Goal: Find specific page/section: Find specific page/section

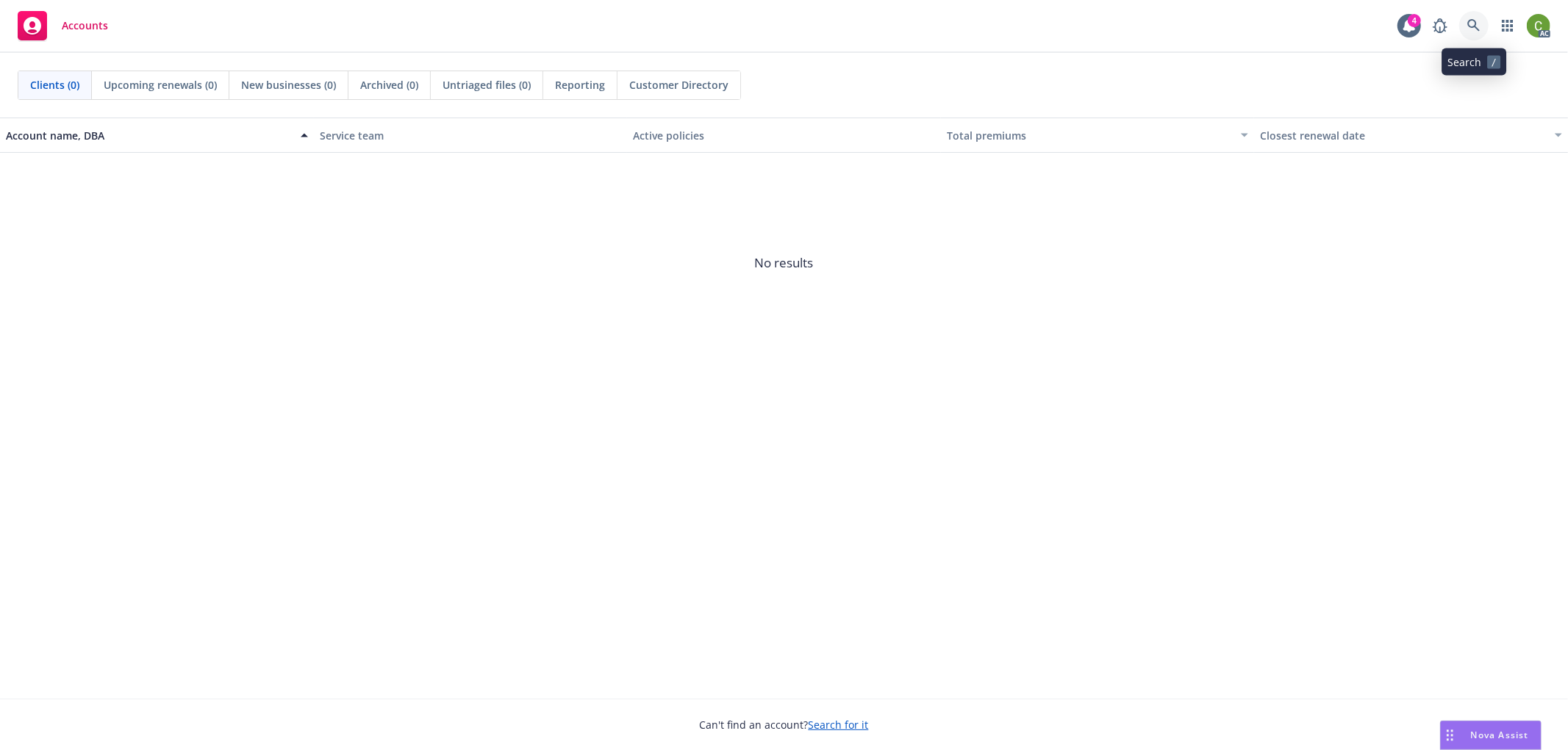
click at [1474, 15] on link at bounding box center [1473, 25] width 29 height 29
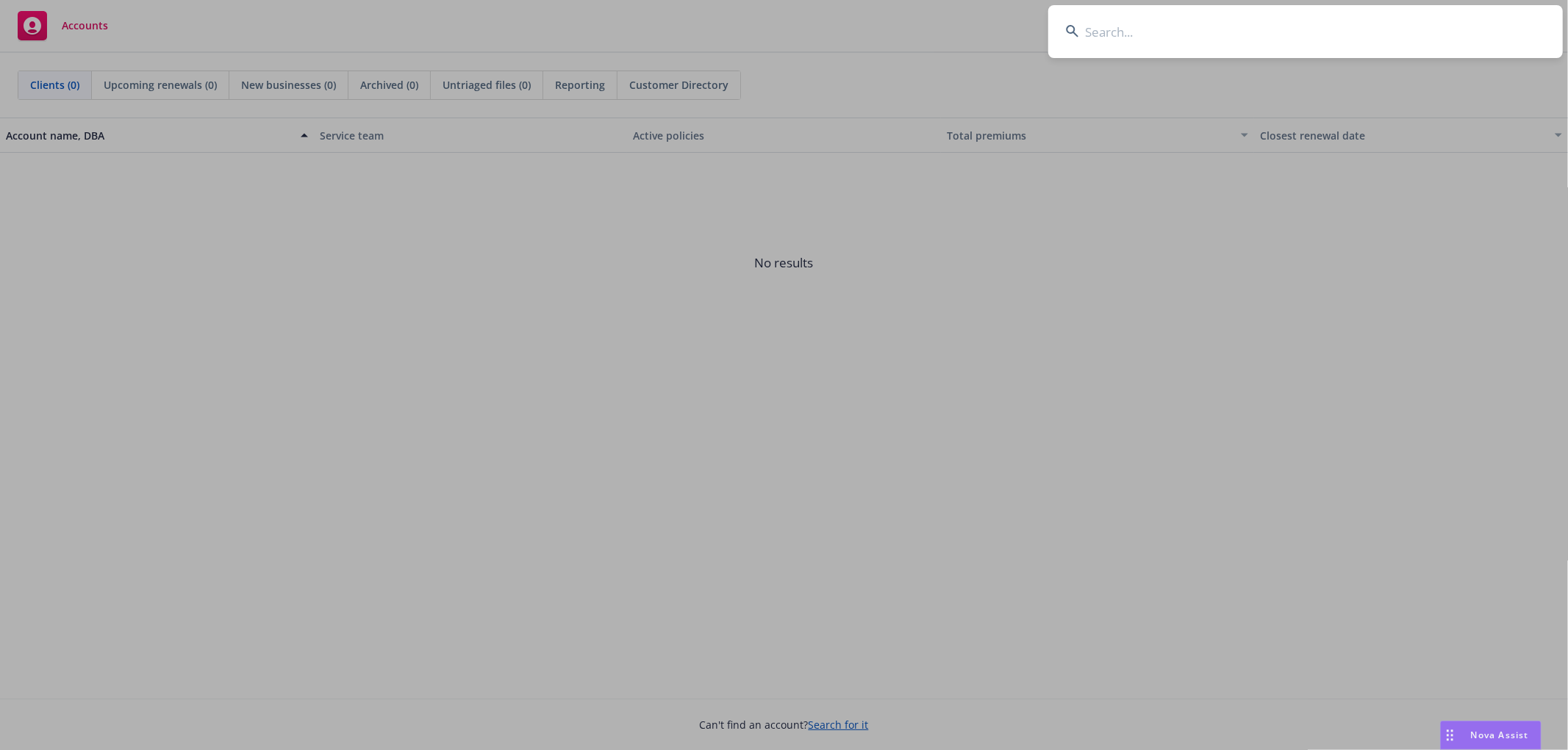
click at [1116, 39] on input at bounding box center [1304, 31] width 514 height 53
paste input "Mission Lane LLC"
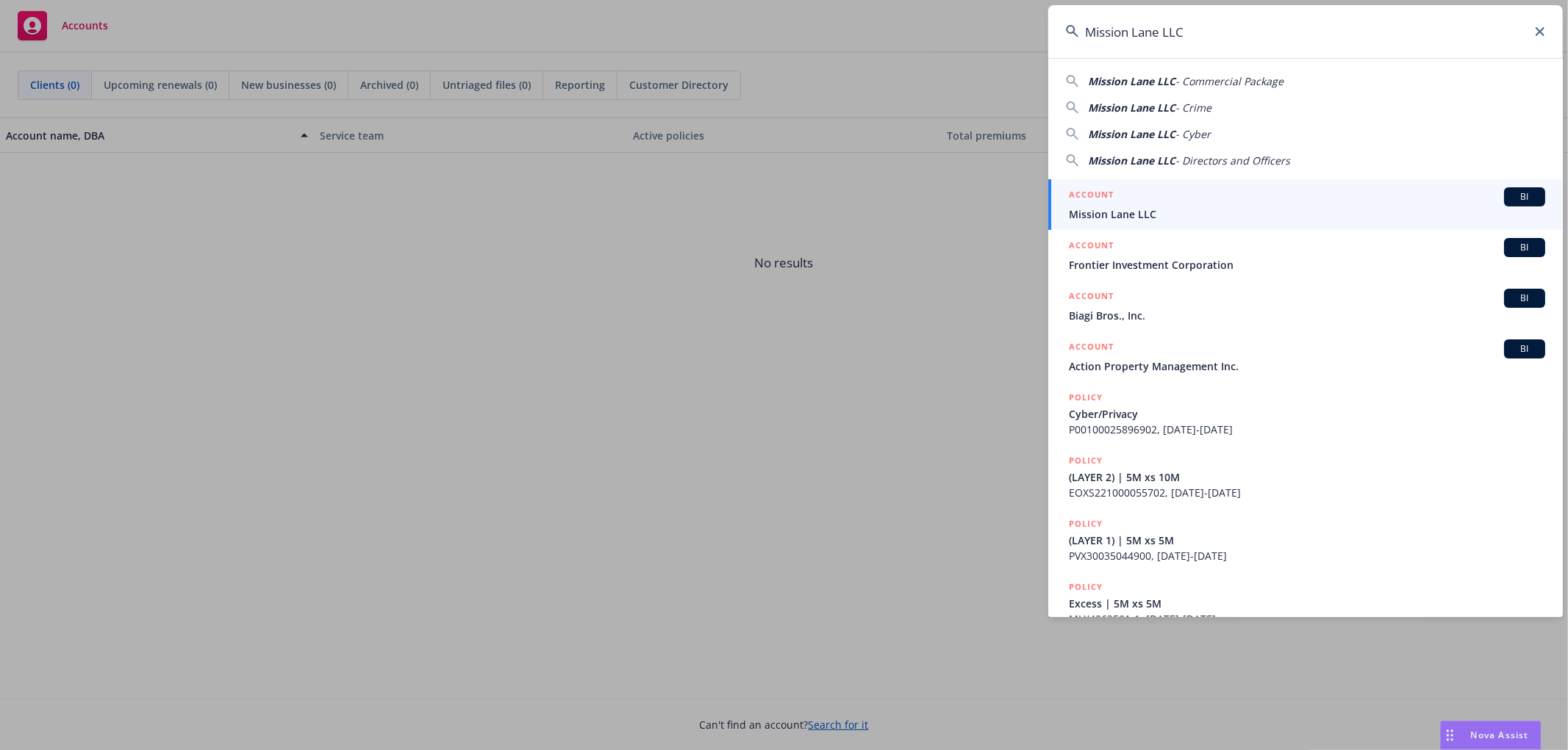
type input "Mission Lane LLC"
click at [1144, 200] on div "ACCOUNT BI" at bounding box center [1306, 197] width 476 height 19
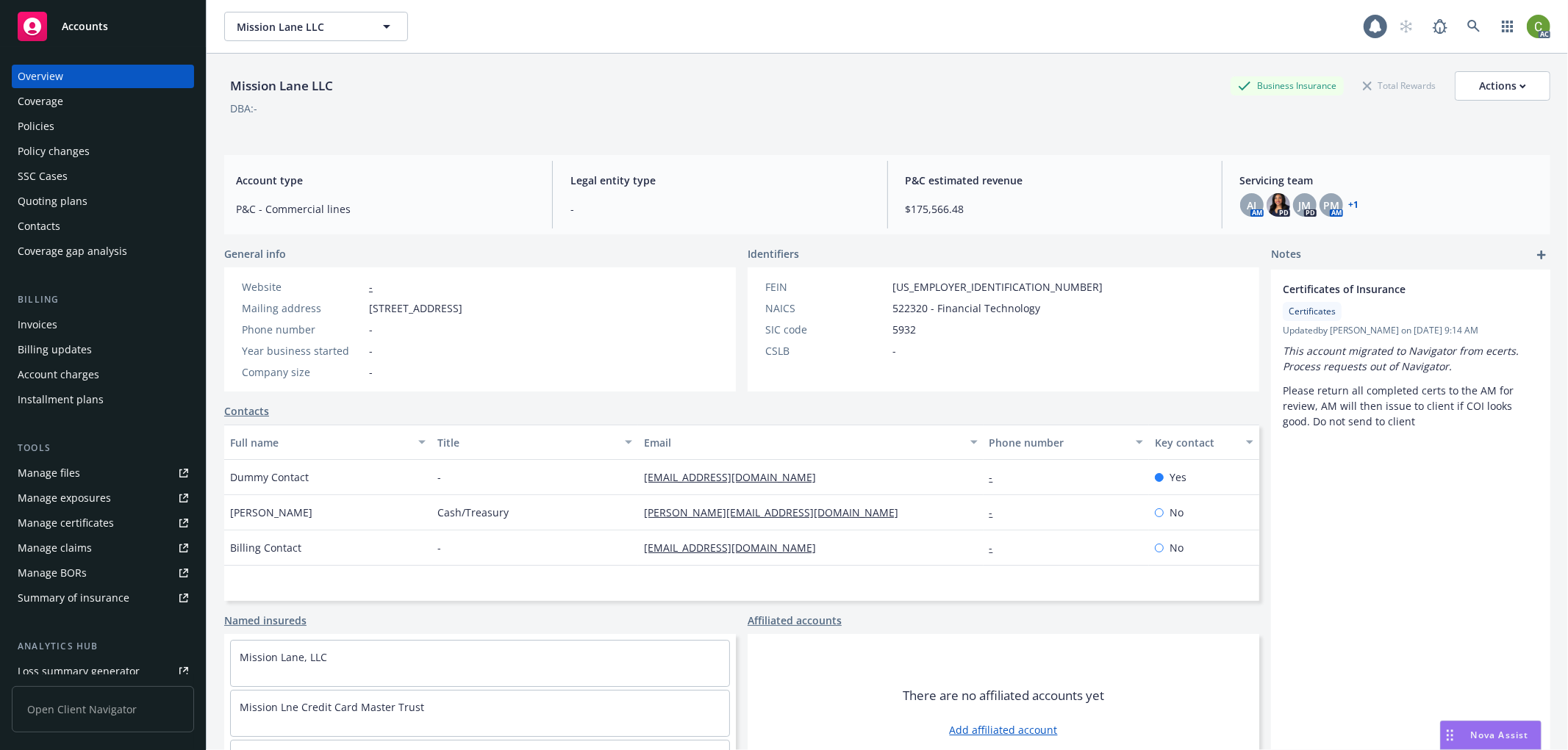
click at [91, 329] on div "Invoices" at bounding box center [103, 326] width 171 height 24
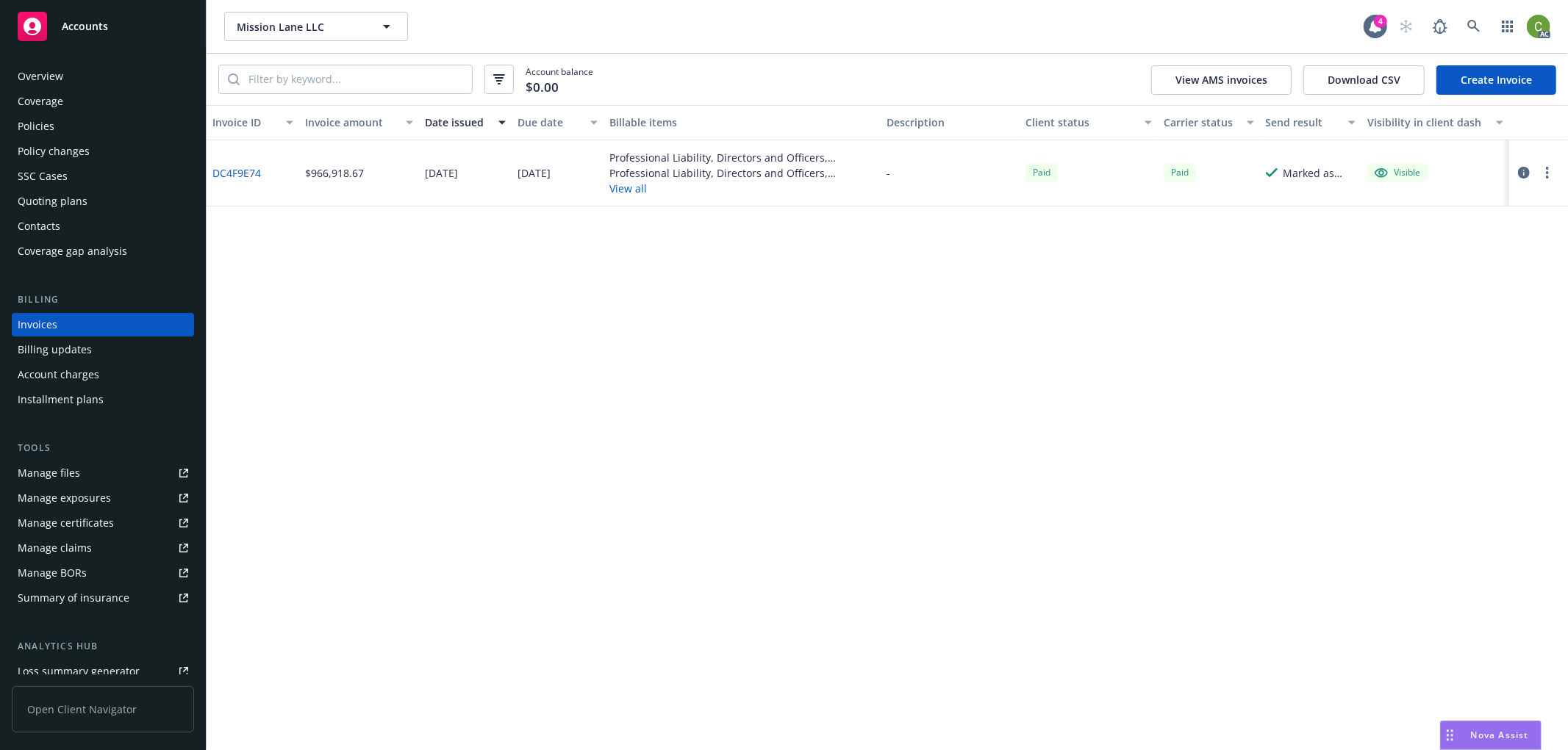
click at [252, 170] on link "DC4F9E74" at bounding box center [237, 173] width 49 height 15
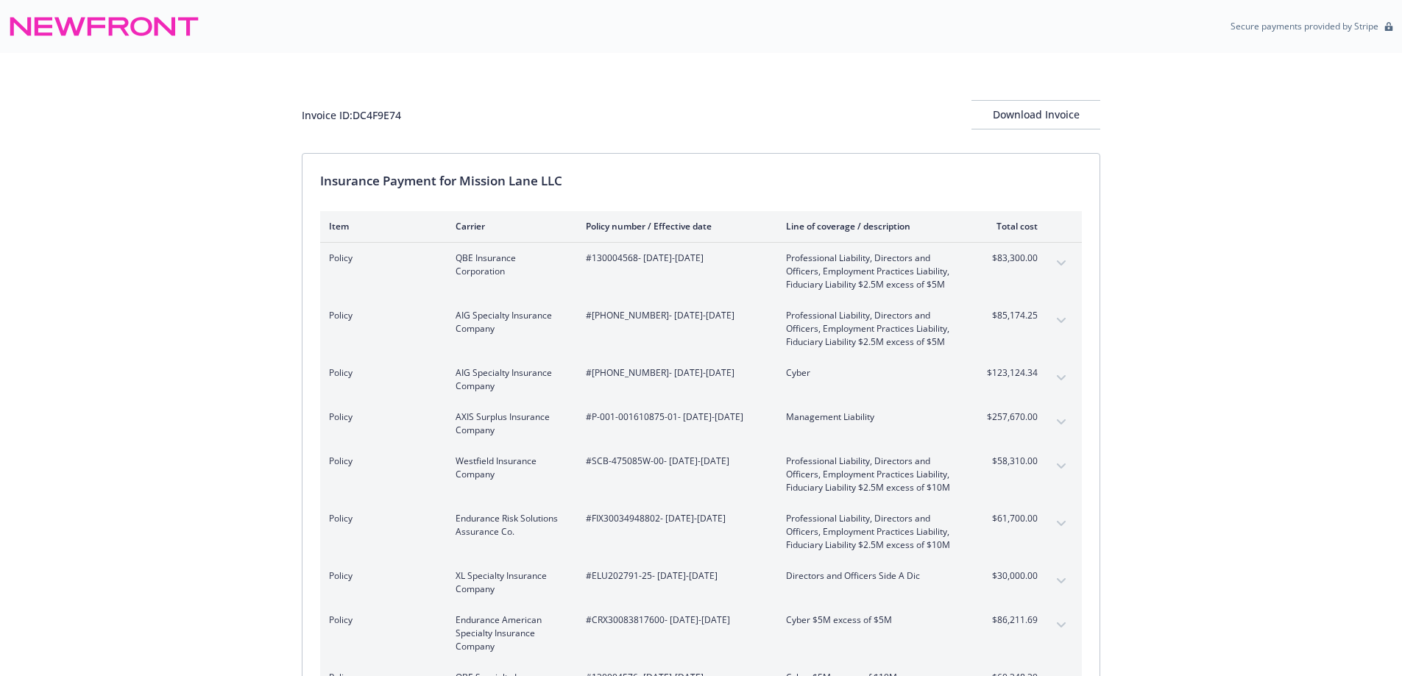
click at [185, 364] on div "Invoice ID: DC4F9E74 Download Invoice Insurance Payment for Mission Lane LLC It…" at bounding box center [701, 560] width 1402 height 1015
drag, startPoint x: 462, startPoint y: 179, endPoint x: 645, endPoint y: 182, distance: 182.5
click at [645, 182] on div "Insurance Payment for Mission Lane LLC" at bounding box center [701, 180] width 762 height 19
copy div "Mission Lane LLC"
drag, startPoint x: 592, startPoint y: 379, endPoint x: 643, endPoint y: 380, distance: 51.5
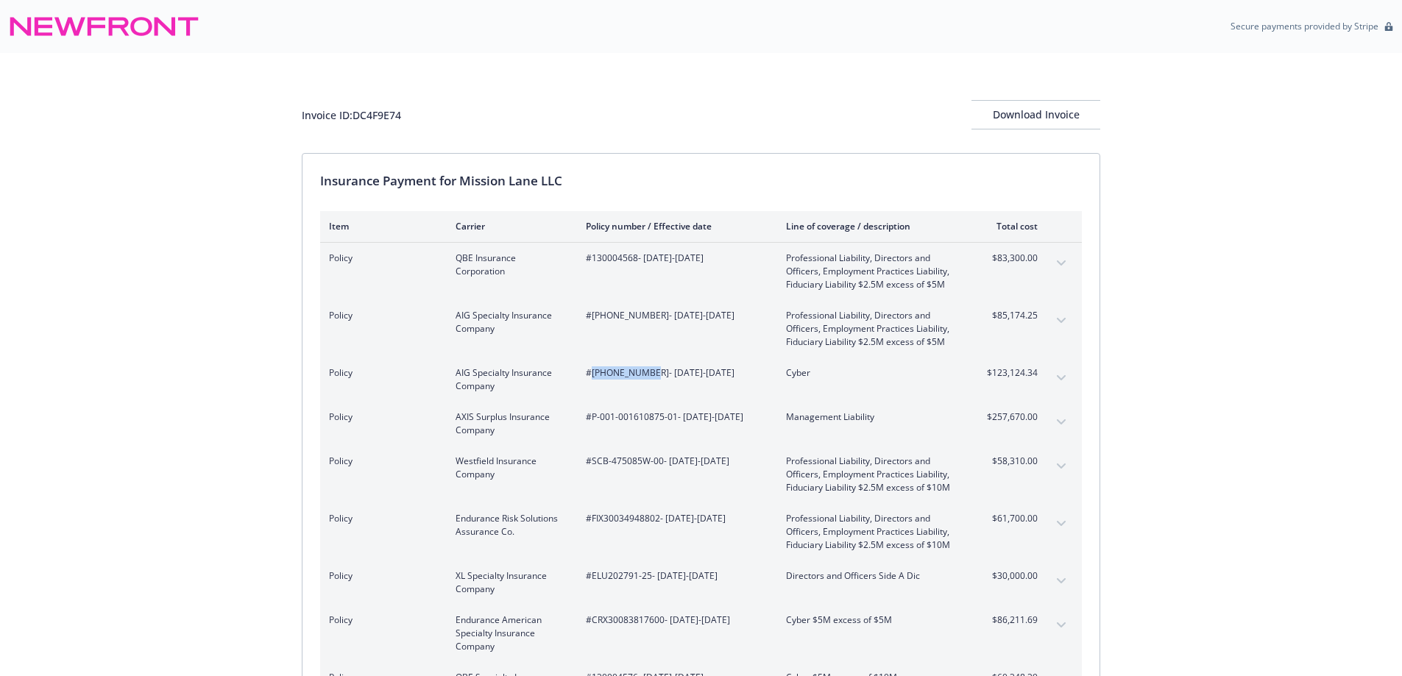
click at [643, 380] on div "#[PHONE_NUMBER] - [DATE]-[DATE]" at bounding box center [674, 380] width 177 height 26
copy span "[PHONE_NUMBER]"
click at [1058, 376] on icon "expand content" at bounding box center [1061, 377] width 9 height 5
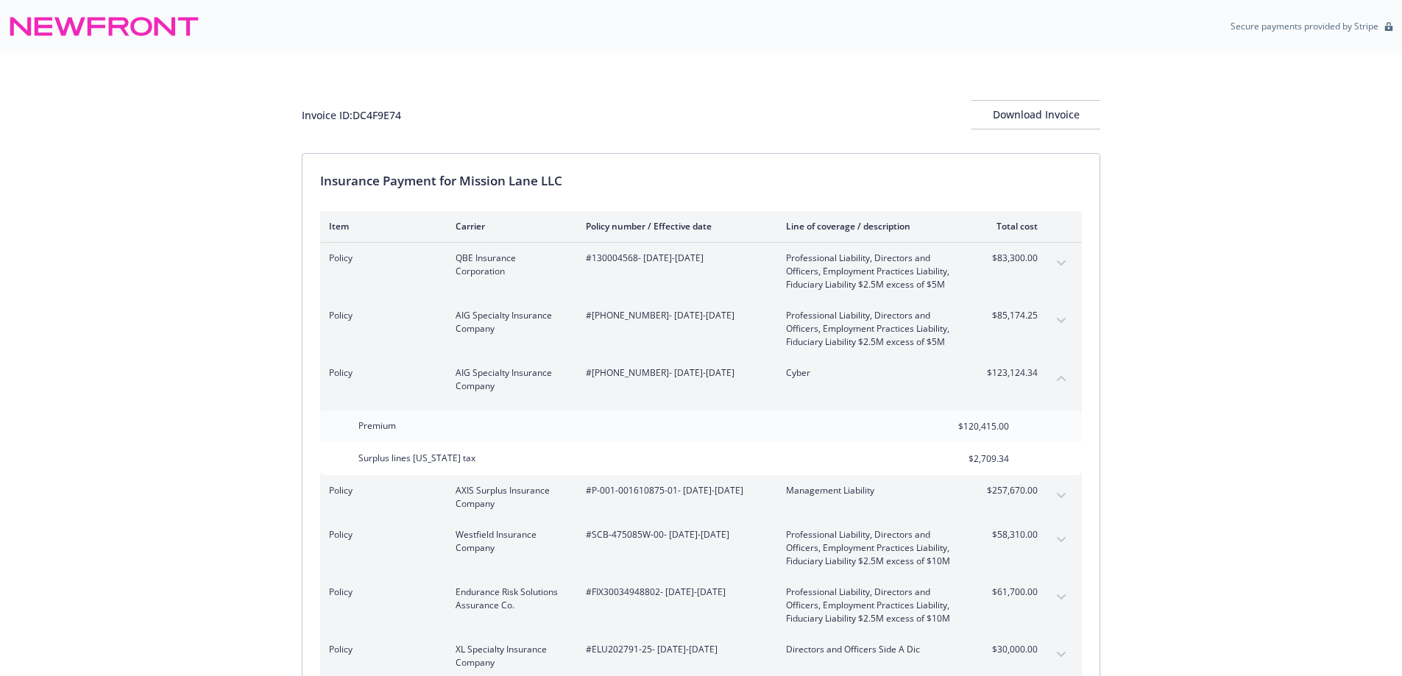
click at [392, 113] on div "Invoice ID: DC4F9E74" at bounding box center [351, 114] width 99 height 15
copy div "DC4F9E74"
click at [1062, 379] on icon "collapse content" at bounding box center [1061, 378] width 9 height 6
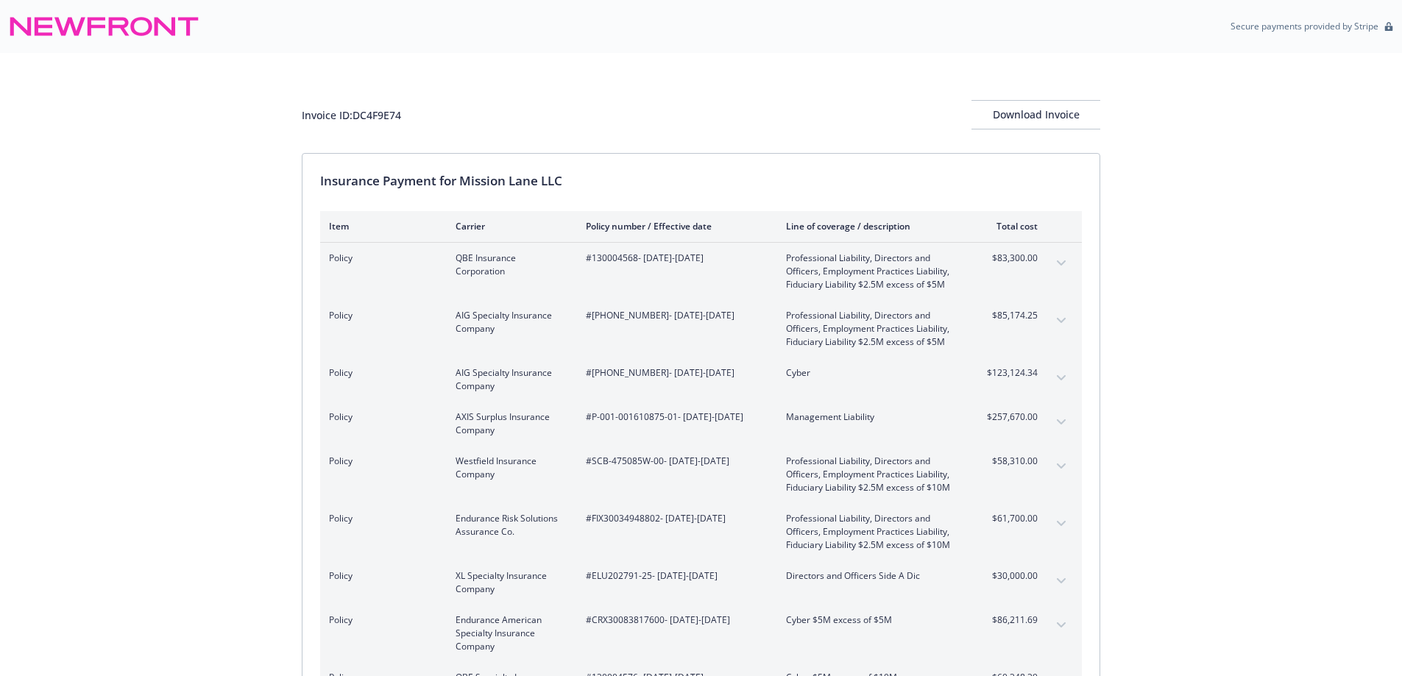
click at [1160, 385] on div "Invoice ID: DC4F9E74 Download Invoice Insurance Payment for Mission Lane LLC It…" at bounding box center [701, 560] width 1402 height 1015
click at [174, 577] on div "Invoice ID: DC4F9E74 Download Invoice Insurance Payment for Mission Lane LLC It…" at bounding box center [701, 560] width 1402 height 1015
click at [1065, 321] on icon "expand content" at bounding box center [1061, 321] width 9 height 6
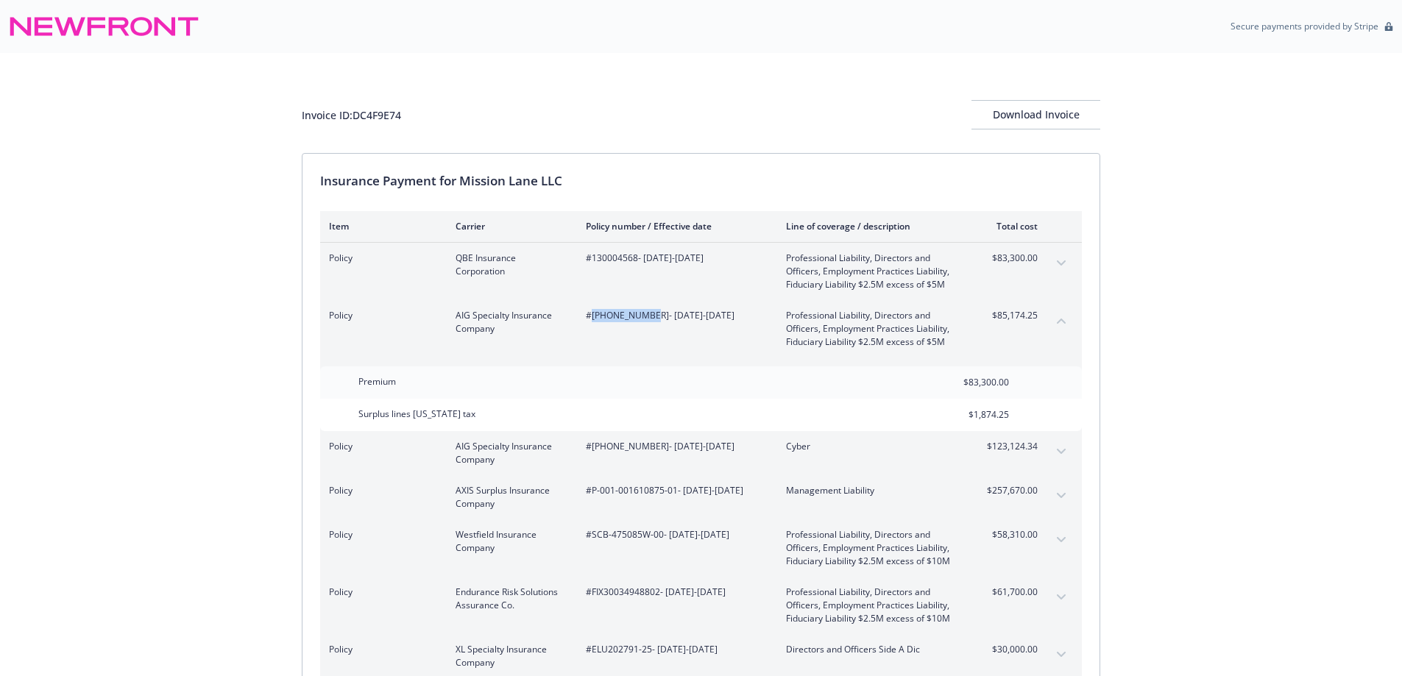
drag, startPoint x: 592, startPoint y: 321, endPoint x: 643, endPoint y: 322, distance: 50.8
click at [643, 322] on div "#[PHONE_NUMBER] - [DATE]-[DATE]" at bounding box center [674, 329] width 177 height 40
copy span "[PHONE_NUMBER]"
click at [1059, 316] on button "collapse content" at bounding box center [1061, 321] width 24 height 24
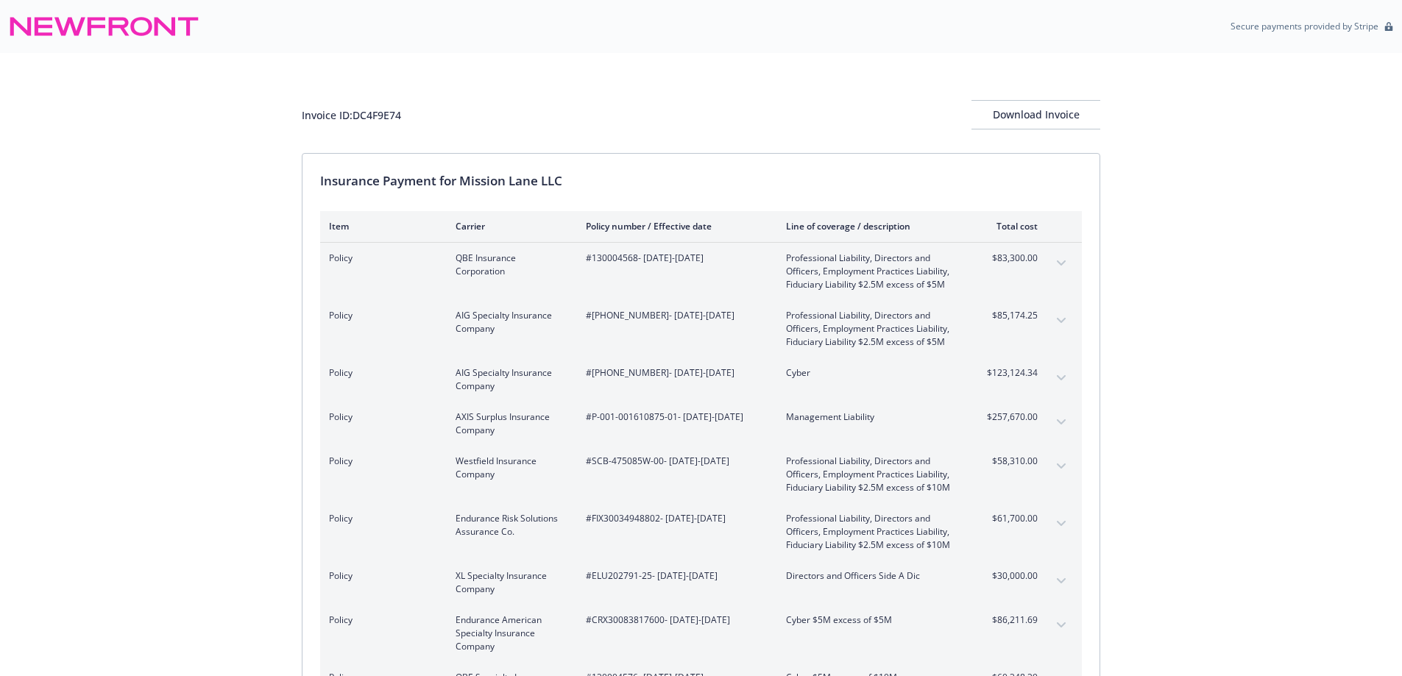
click at [1060, 380] on icon "expand content" at bounding box center [1061, 378] width 9 height 6
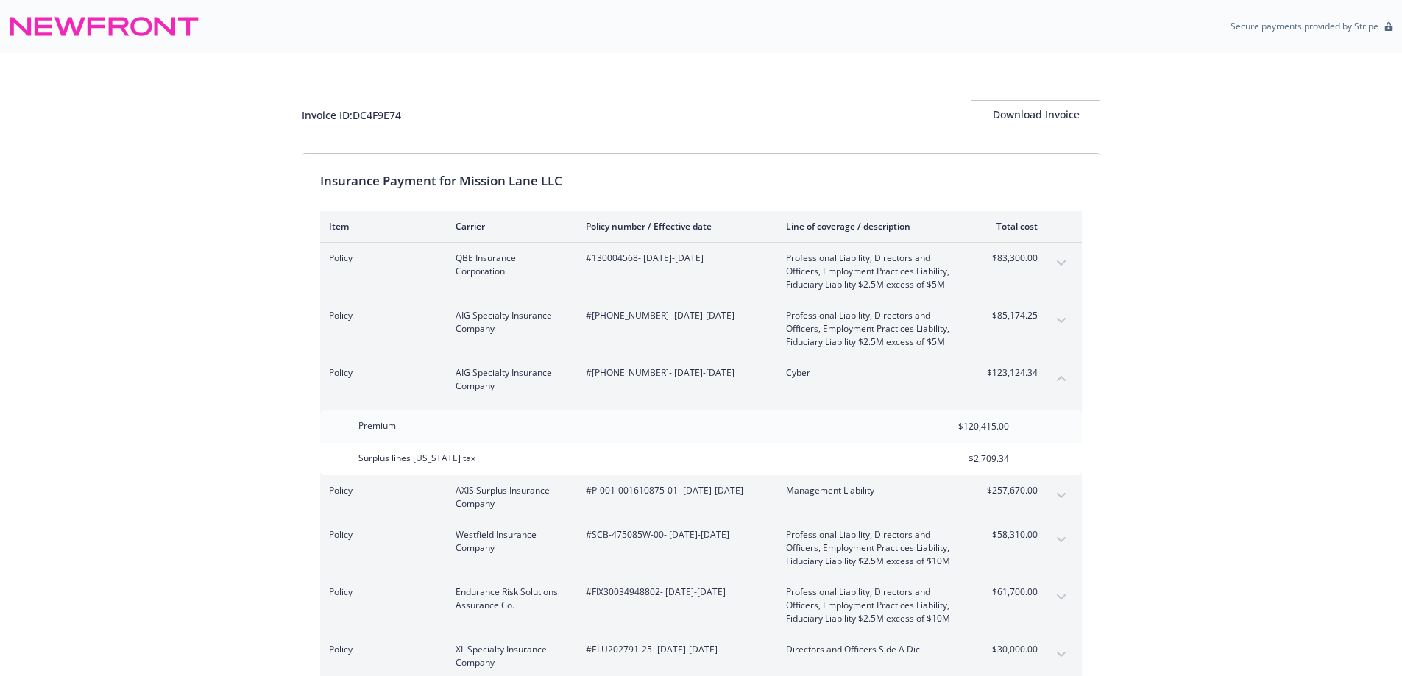
drag, startPoint x: 1060, startPoint y: 380, endPoint x: 1029, endPoint y: 385, distance: 31.3
click at [1060, 378] on icon "collapse content" at bounding box center [1061, 378] width 9 height 6
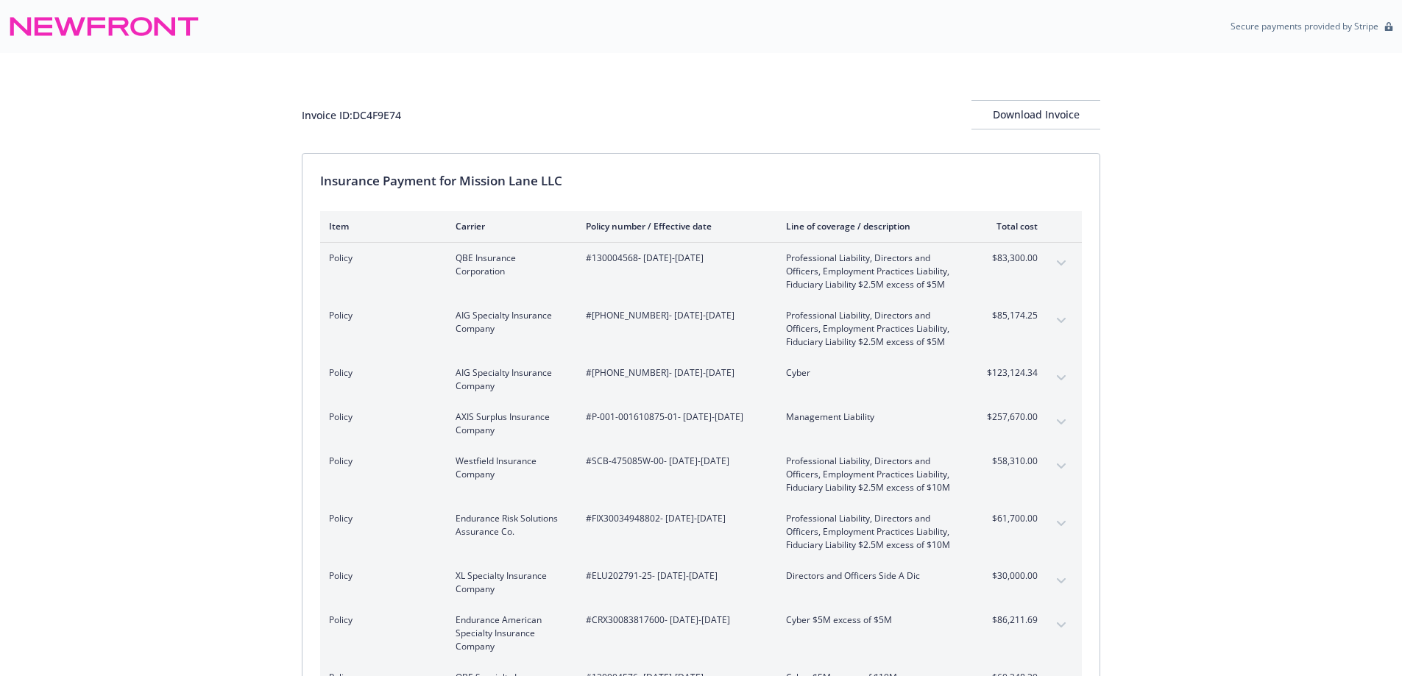
click at [117, 516] on div "Invoice ID: DC4F9E74 Download Invoice Insurance Payment for Mission Lane LLC It…" at bounding box center [701, 560] width 1402 height 1015
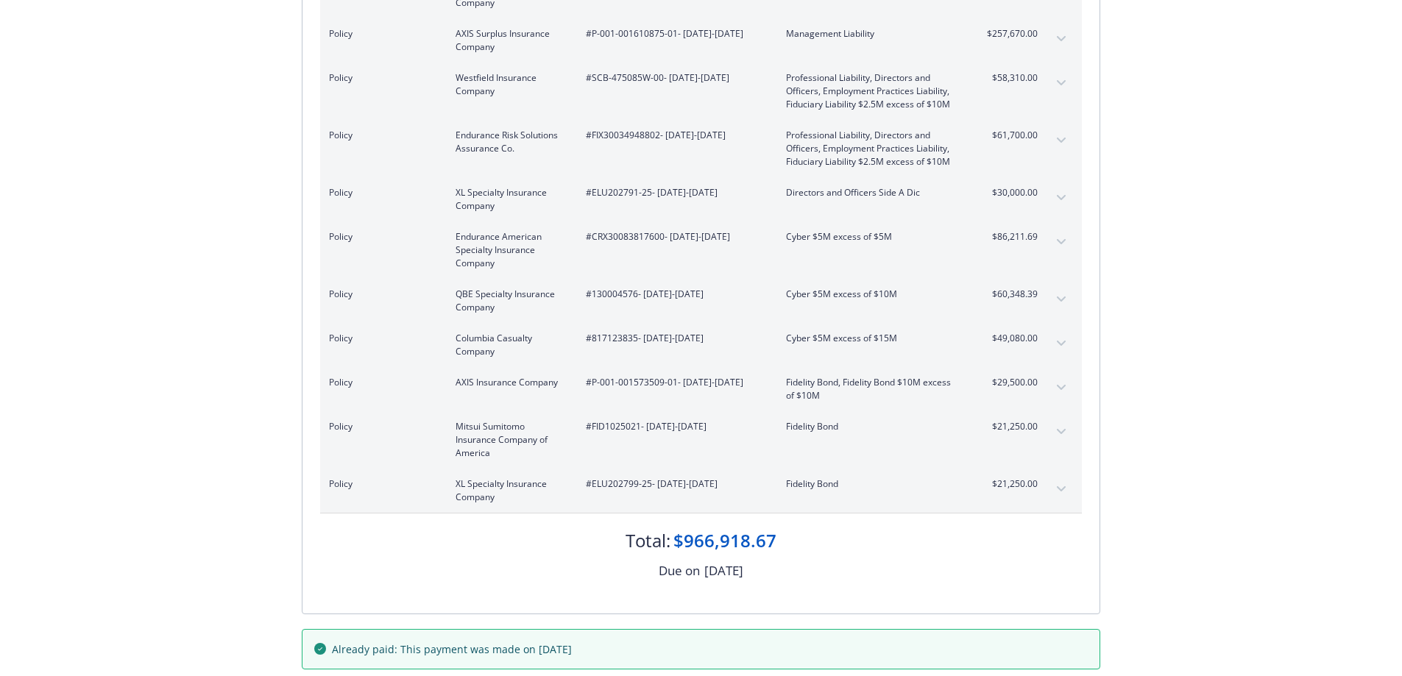
click at [1062, 340] on button "expand content" at bounding box center [1061, 344] width 24 height 24
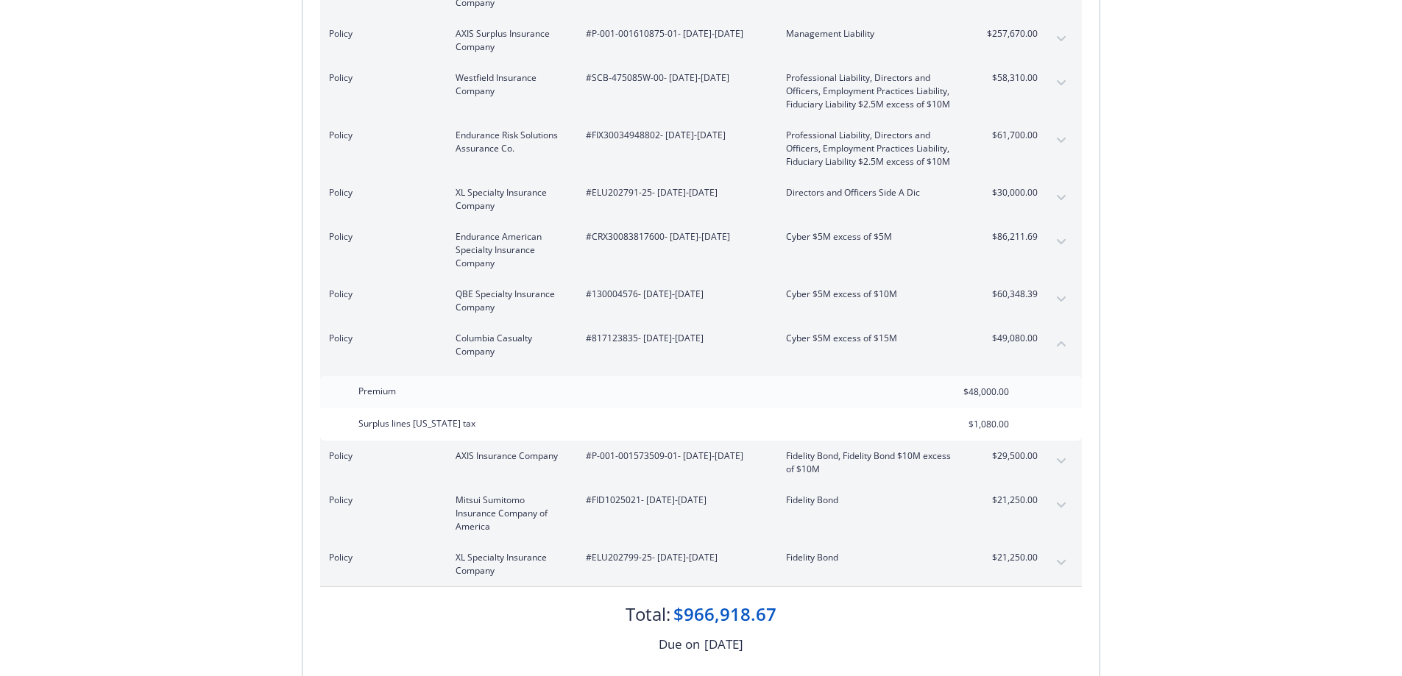
click at [618, 336] on span "#817123835 - [DATE]-[DATE]" at bounding box center [674, 338] width 177 height 13
click at [619, 336] on span "#817123835 - [DATE]-[DATE]" at bounding box center [674, 338] width 177 height 13
copy span "817123835"
click at [1062, 341] on icon "collapse content" at bounding box center [1061, 344] width 9 height 6
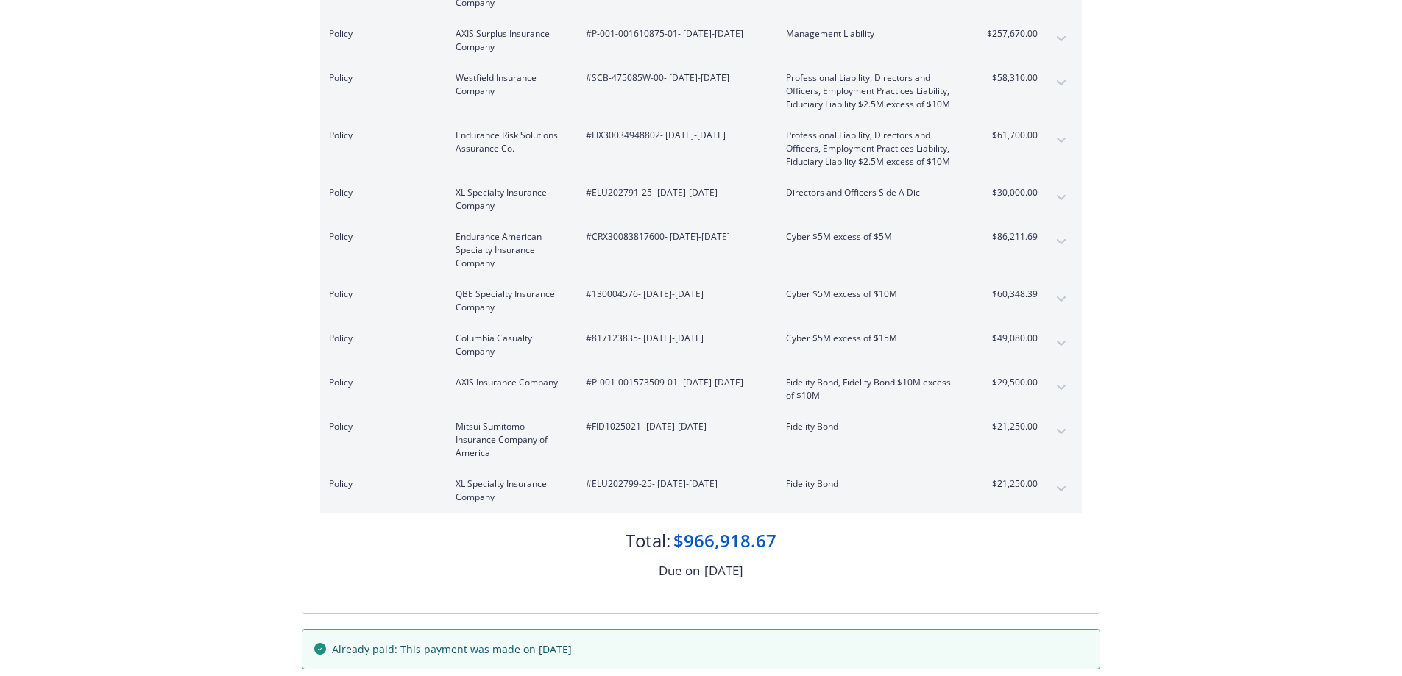
click at [288, 515] on div "Invoice ID: DC4F9E74 Download Invoice Insurance Payment for Mission Lane LLC It…" at bounding box center [701, 177] width 1402 height 1015
click at [1062, 35] on button "expand content" at bounding box center [1061, 39] width 24 height 24
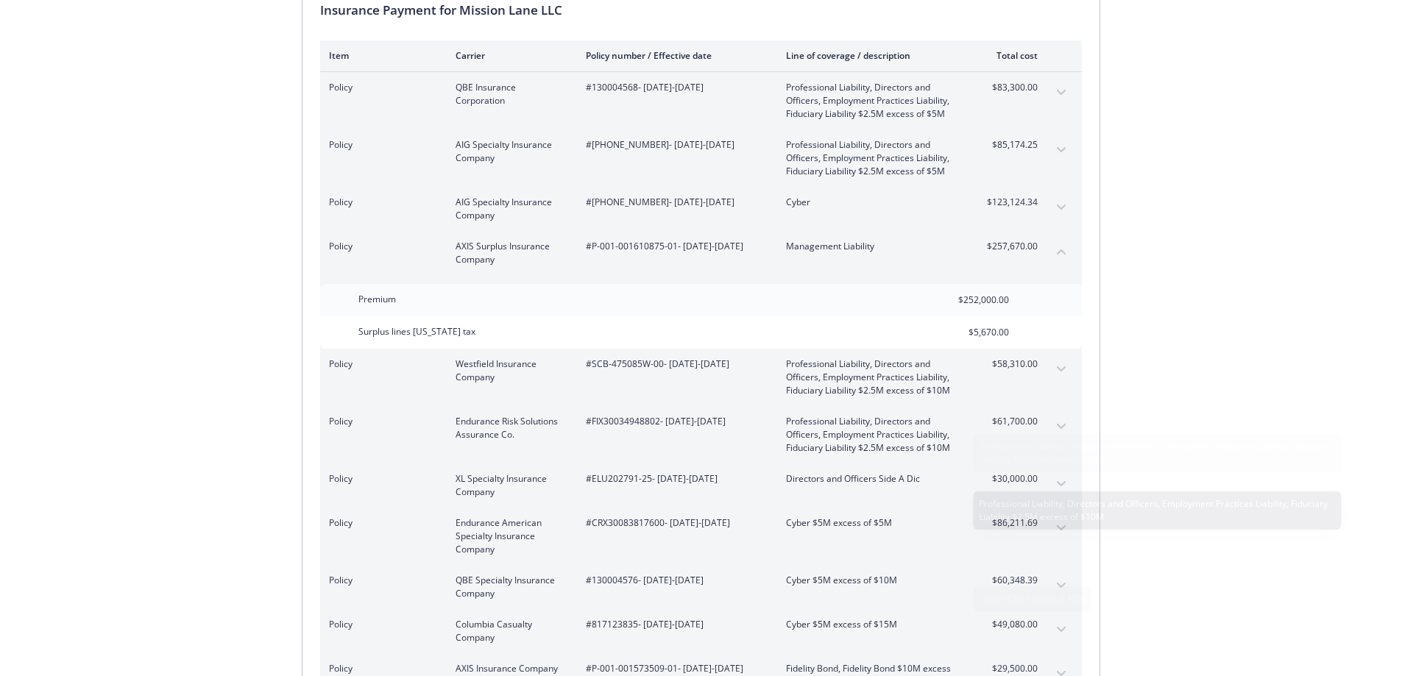
scroll to position [89, 0]
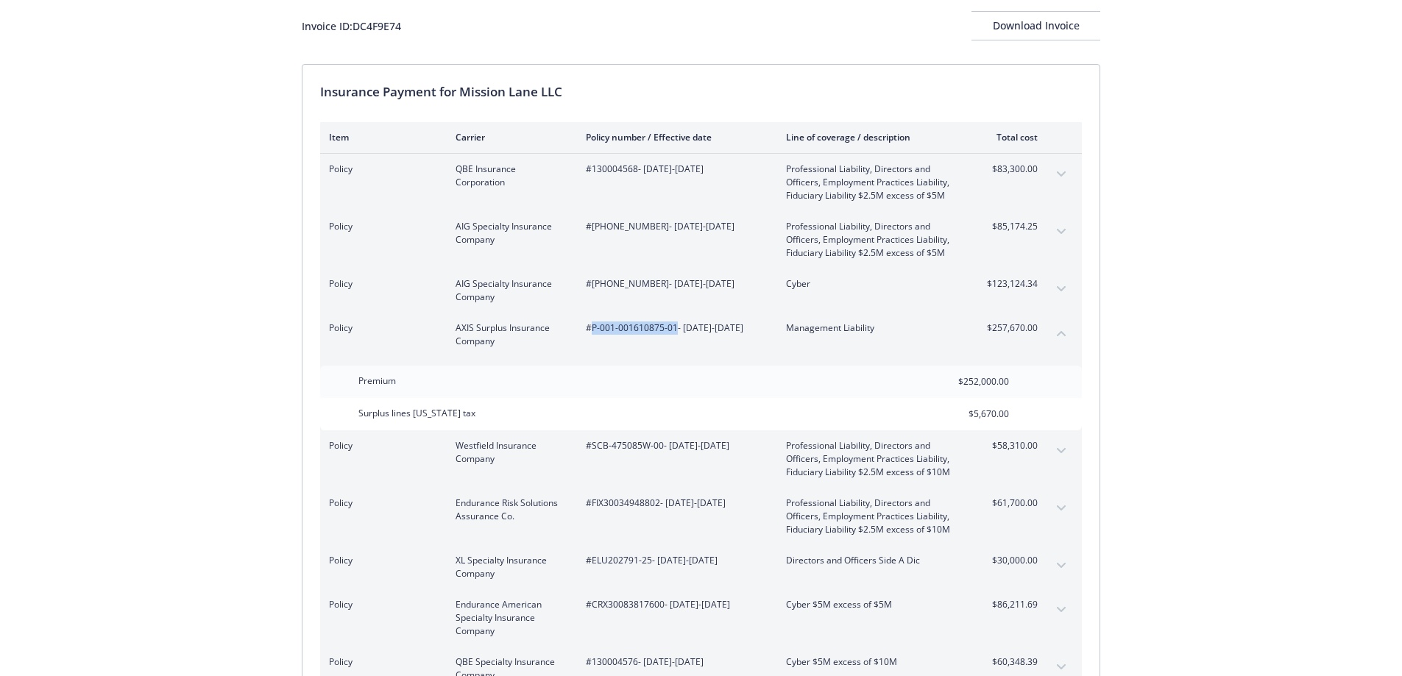
drag, startPoint x: 592, startPoint y: 330, endPoint x: 675, endPoint y: 332, distance: 82.4
click at [675, 332] on span "#P-001-001610875-01 - [DATE]-[DATE]" at bounding box center [674, 328] width 177 height 13
